Goal: Transaction & Acquisition: Purchase product/service

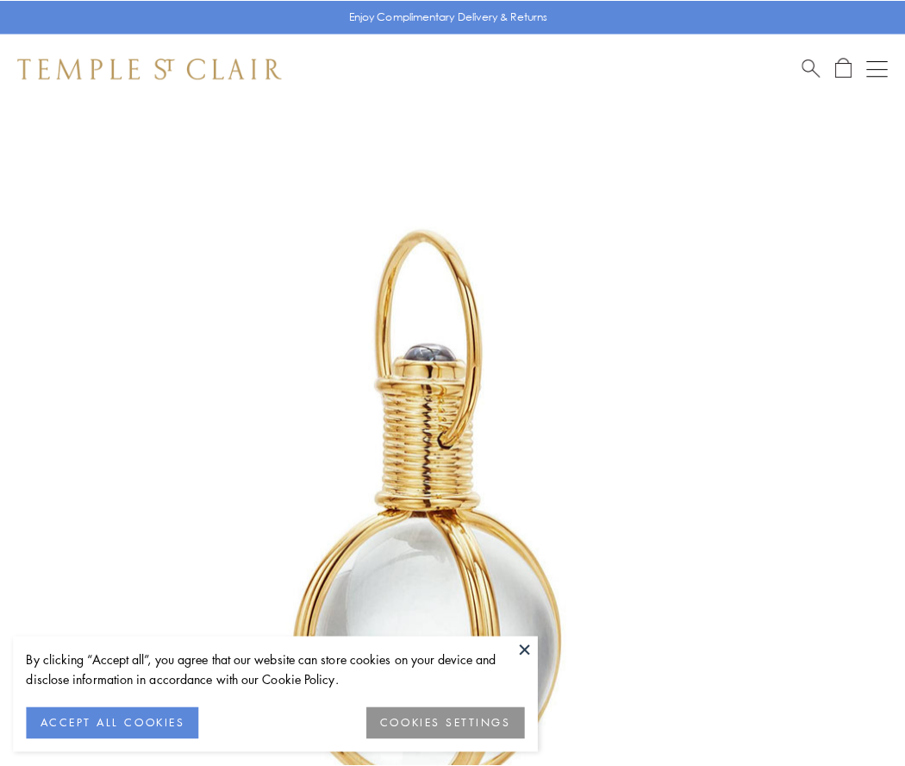
scroll to position [450, 0]
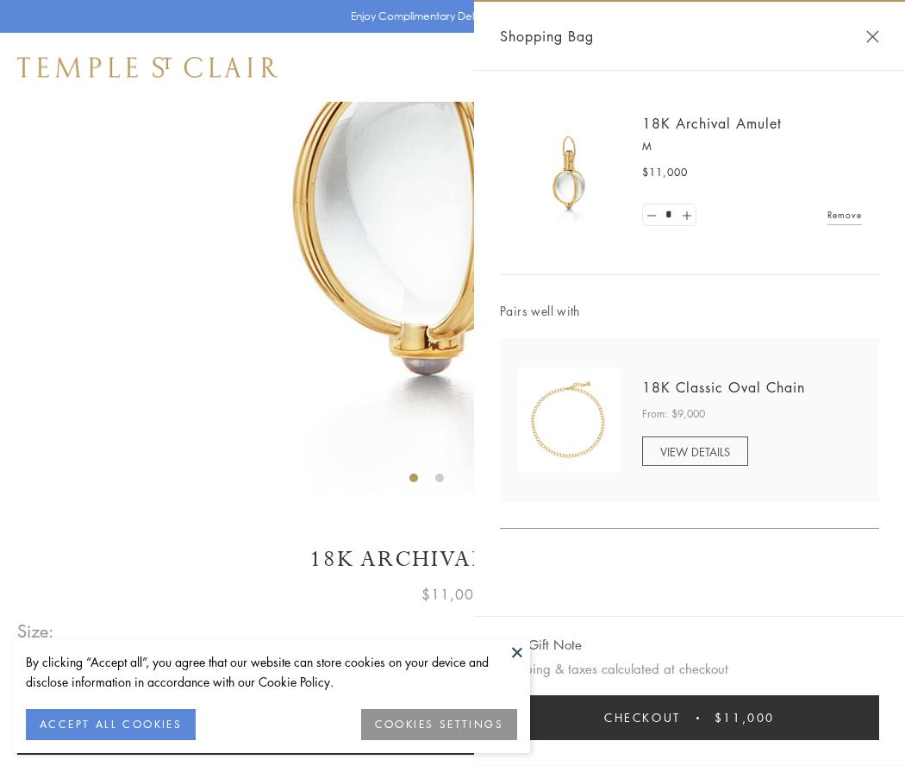
click at [690, 717] on button "Checkout $11,000" at bounding box center [689, 717] width 379 height 45
